Goal: Task Accomplishment & Management: Use online tool/utility

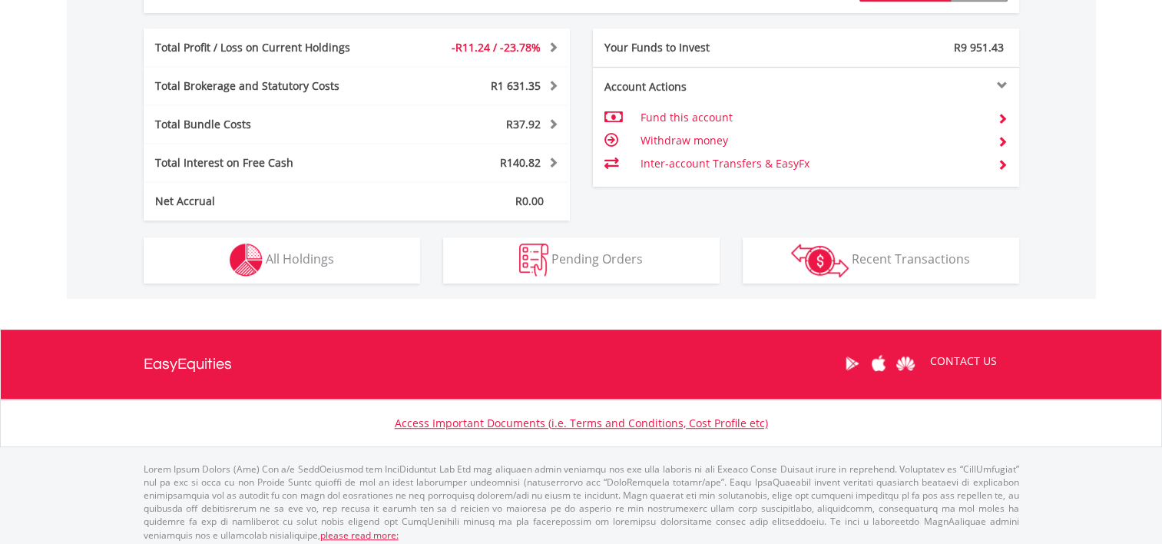
scroll to position [784, 0]
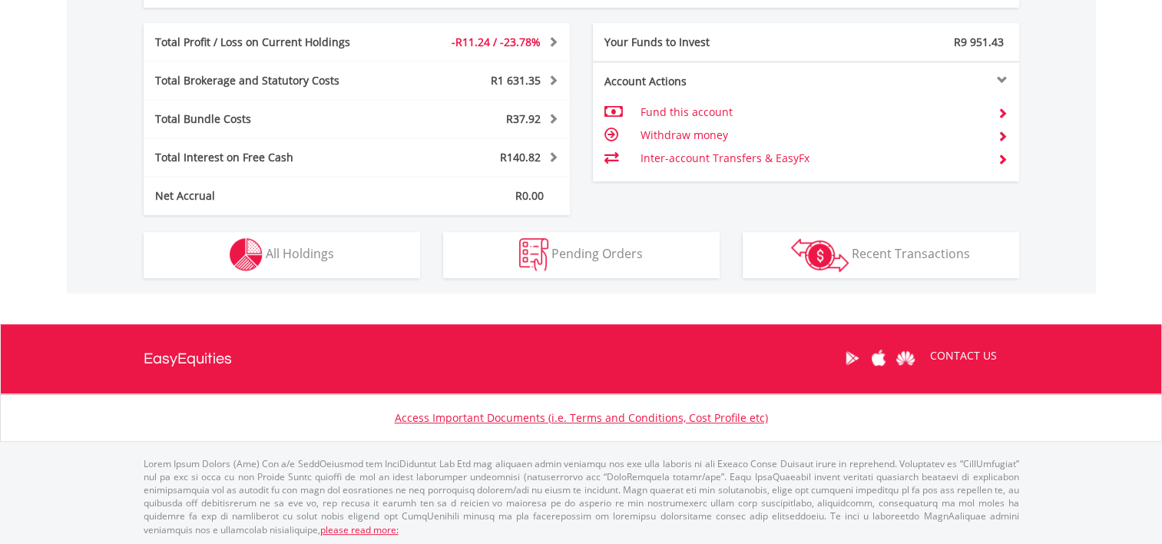
click at [736, 158] on td "Inter-account Transfers & EasyFx" at bounding box center [812, 158] width 345 height 23
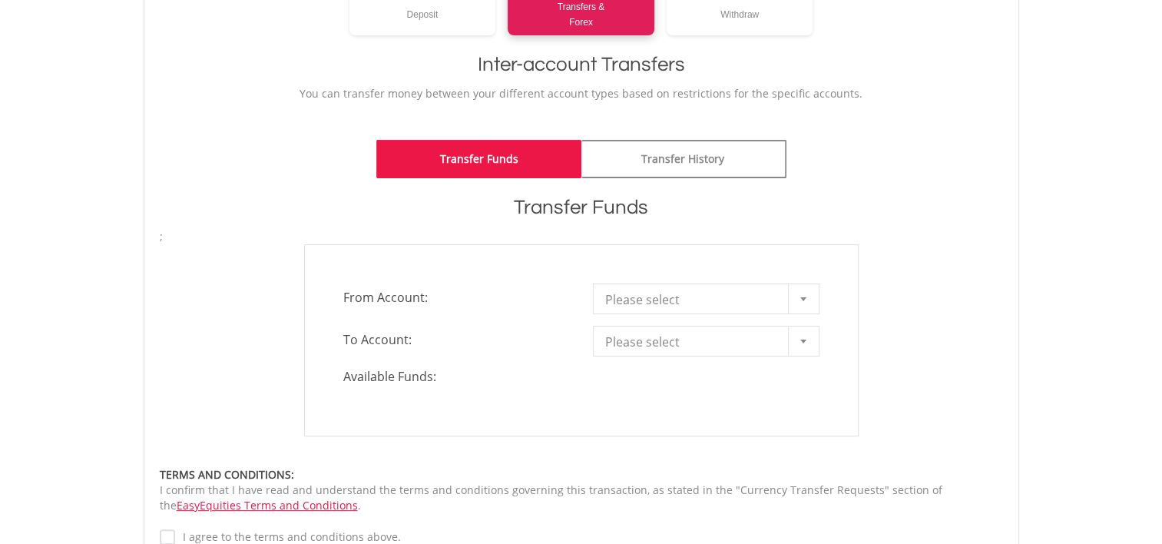
scroll to position [307, 0]
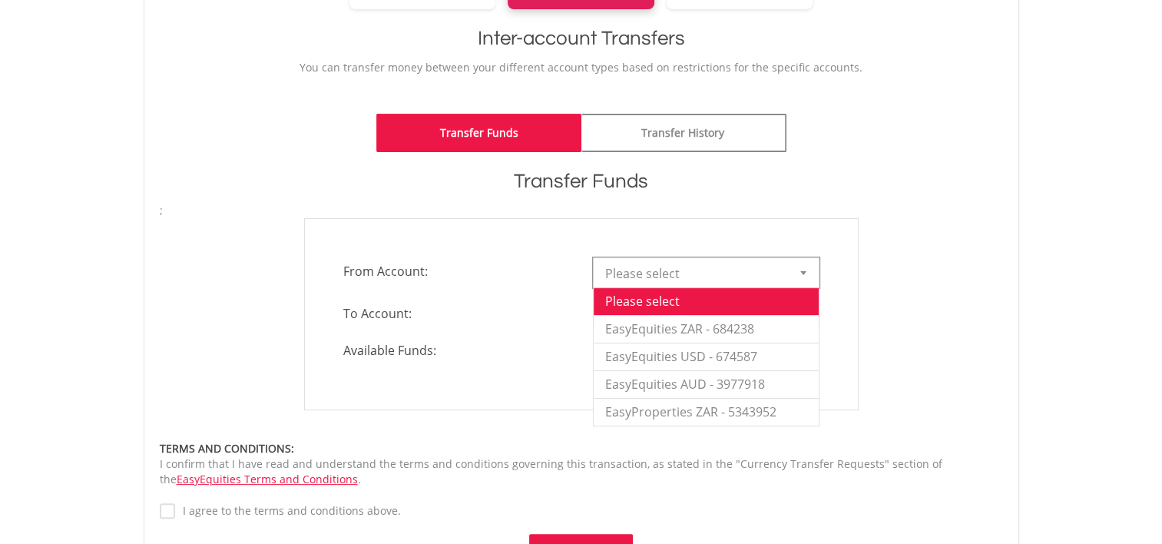
click at [802, 267] on div at bounding box center [803, 272] width 31 height 29
click at [731, 329] on li "EasyEquities ZAR - 684238" at bounding box center [706, 329] width 225 height 28
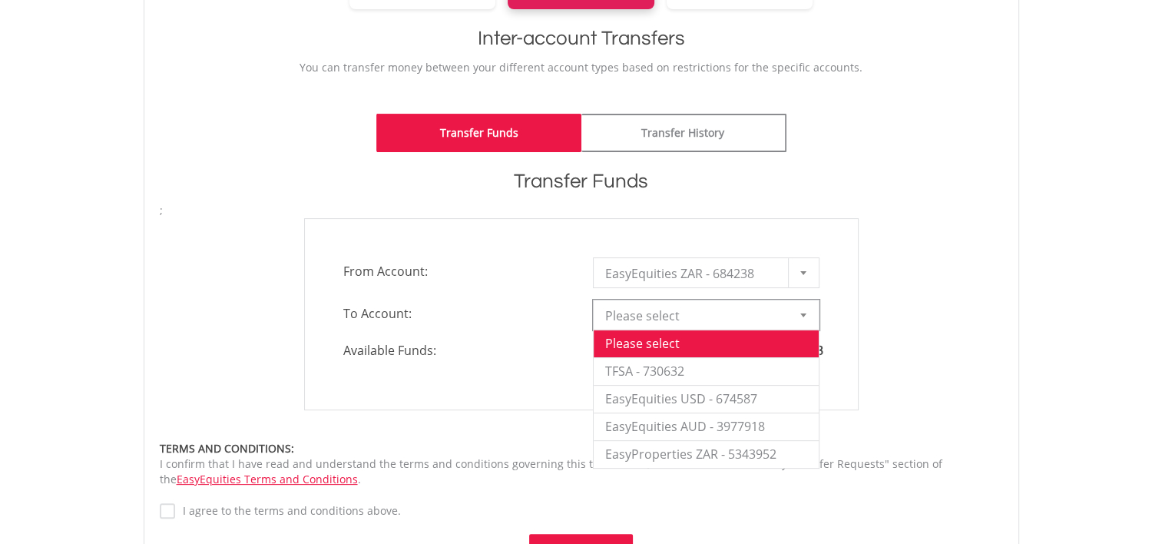
click at [799, 317] on div at bounding box center [803, 314] width 31 height 29
click at [719, 395] on li "EasyEquities USD - 674587" at bounding box center [706, 399] width 225 height 28
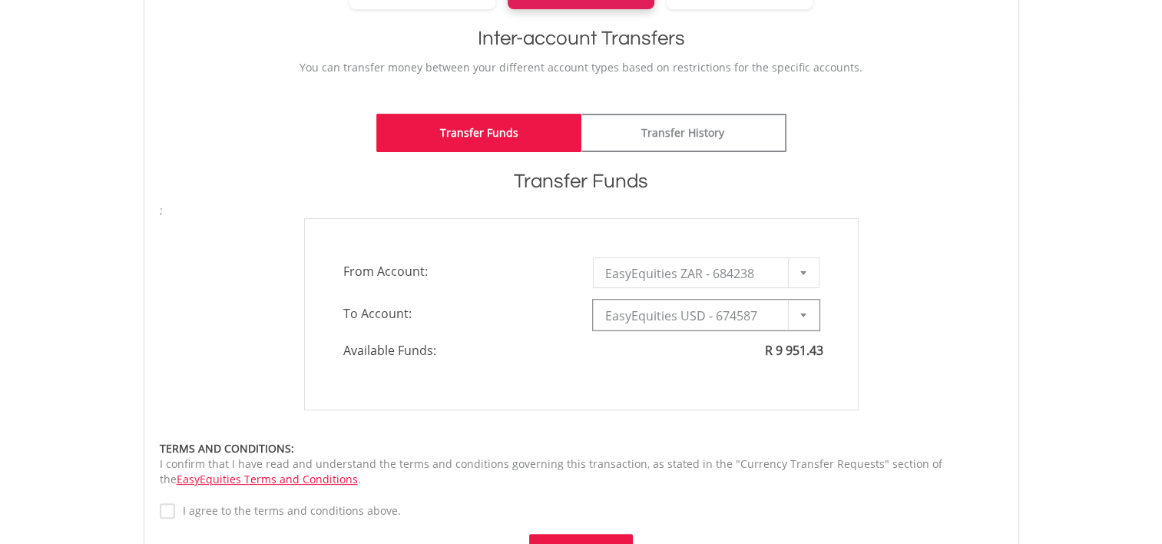
type input "*"
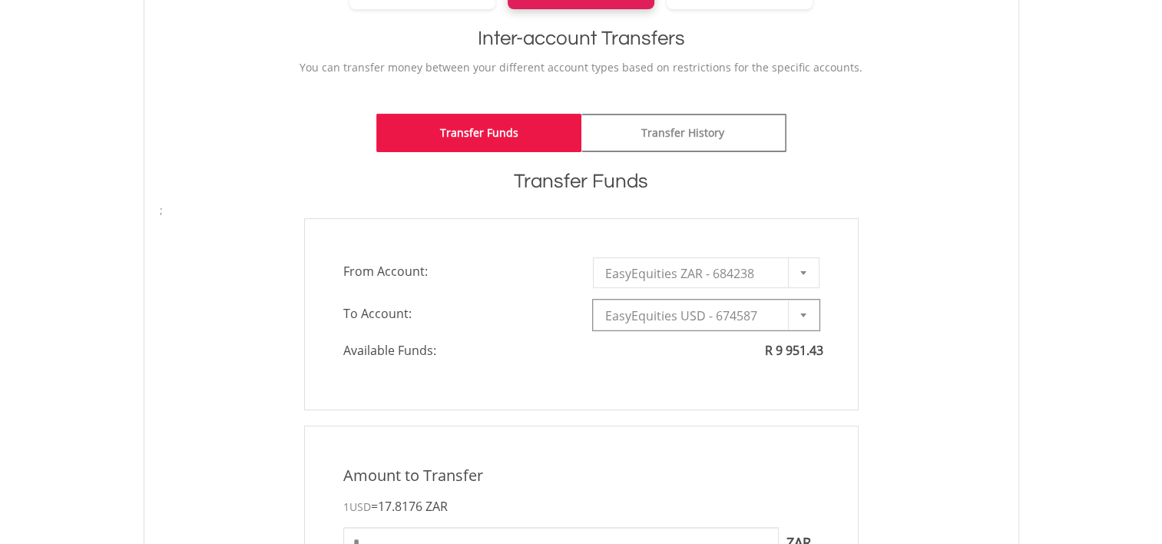
scroll to position [537, 0]
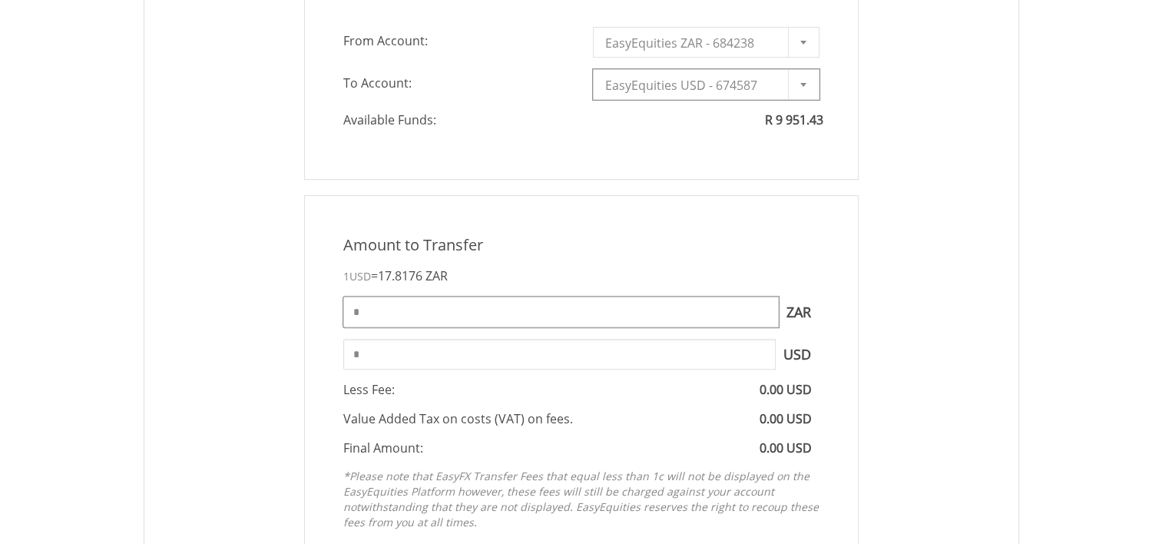
click at [683, 313] on input "*" at bounding box center [560, 311] width 435 height 31
type input "*****"
type input "******"
click at [732, 359] on input "******" at bounding box center [559, 354] width 432 height 31
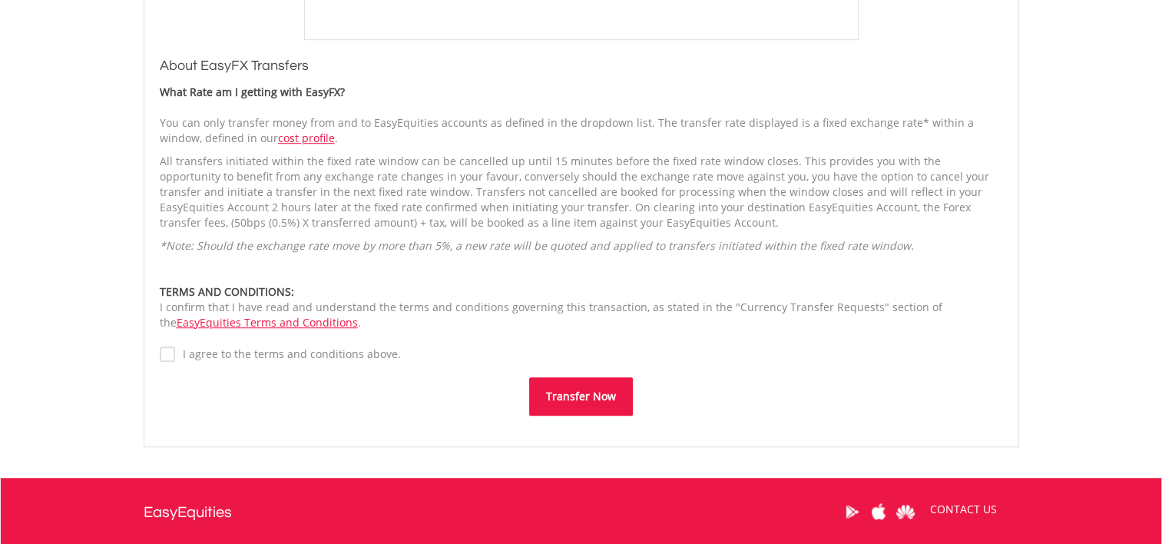
scroll to position [1075, 0]
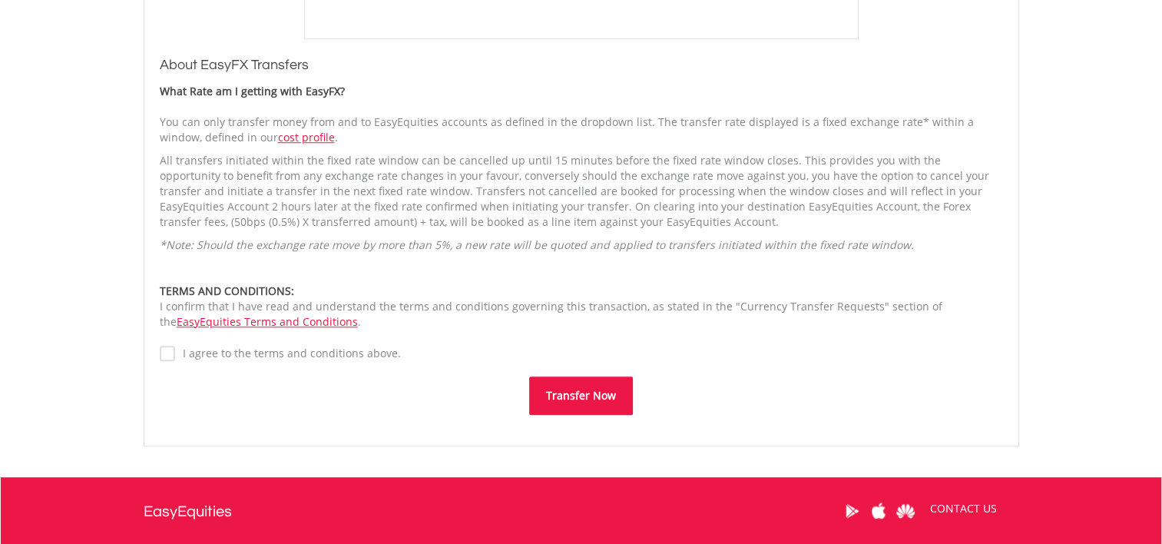
click at [175, 357] on label "I agree to the terms and conditions above." at bounding box center [288, 353] width 226 height 15
click at [595, 395] on button "Transfer Now" at bounding box center [581, 395] width 104 height 38
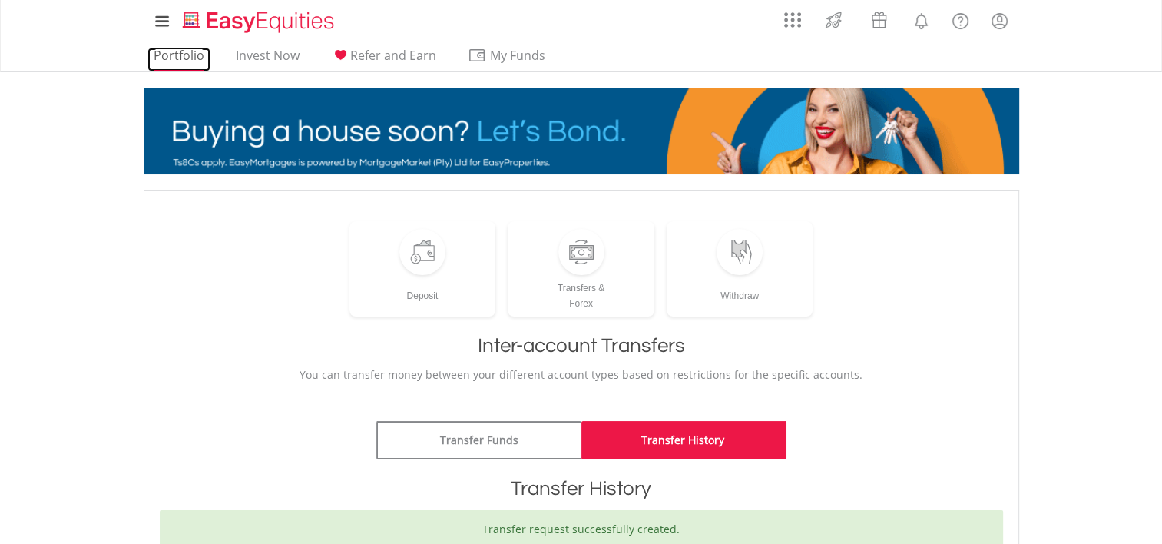
click at [177, 54] on link "Portfolio" at bounding box center [178, 60] width 63 height 24
